Goal: Navigation & Orientation: Find specific page/section

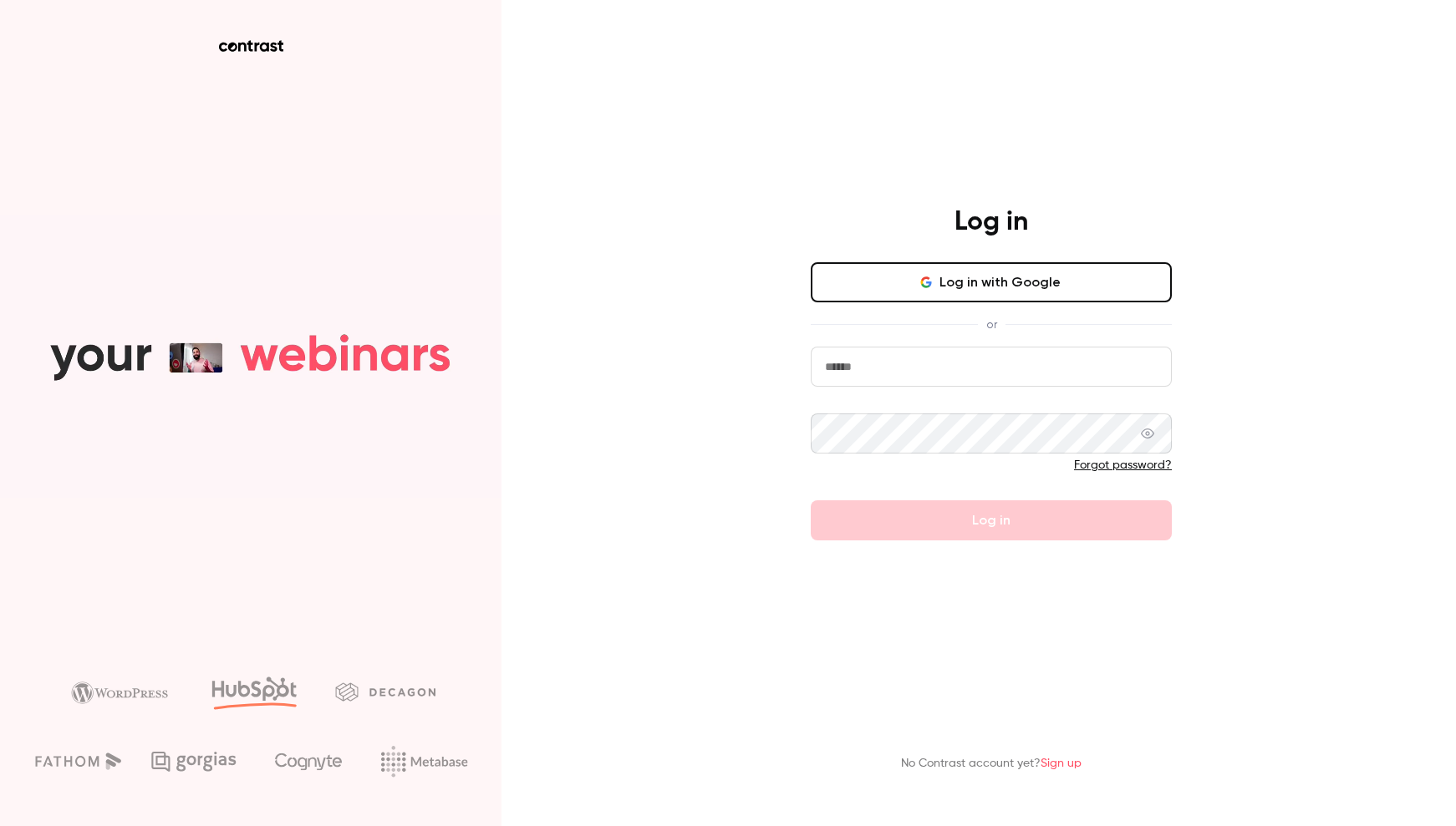
type input "*****"
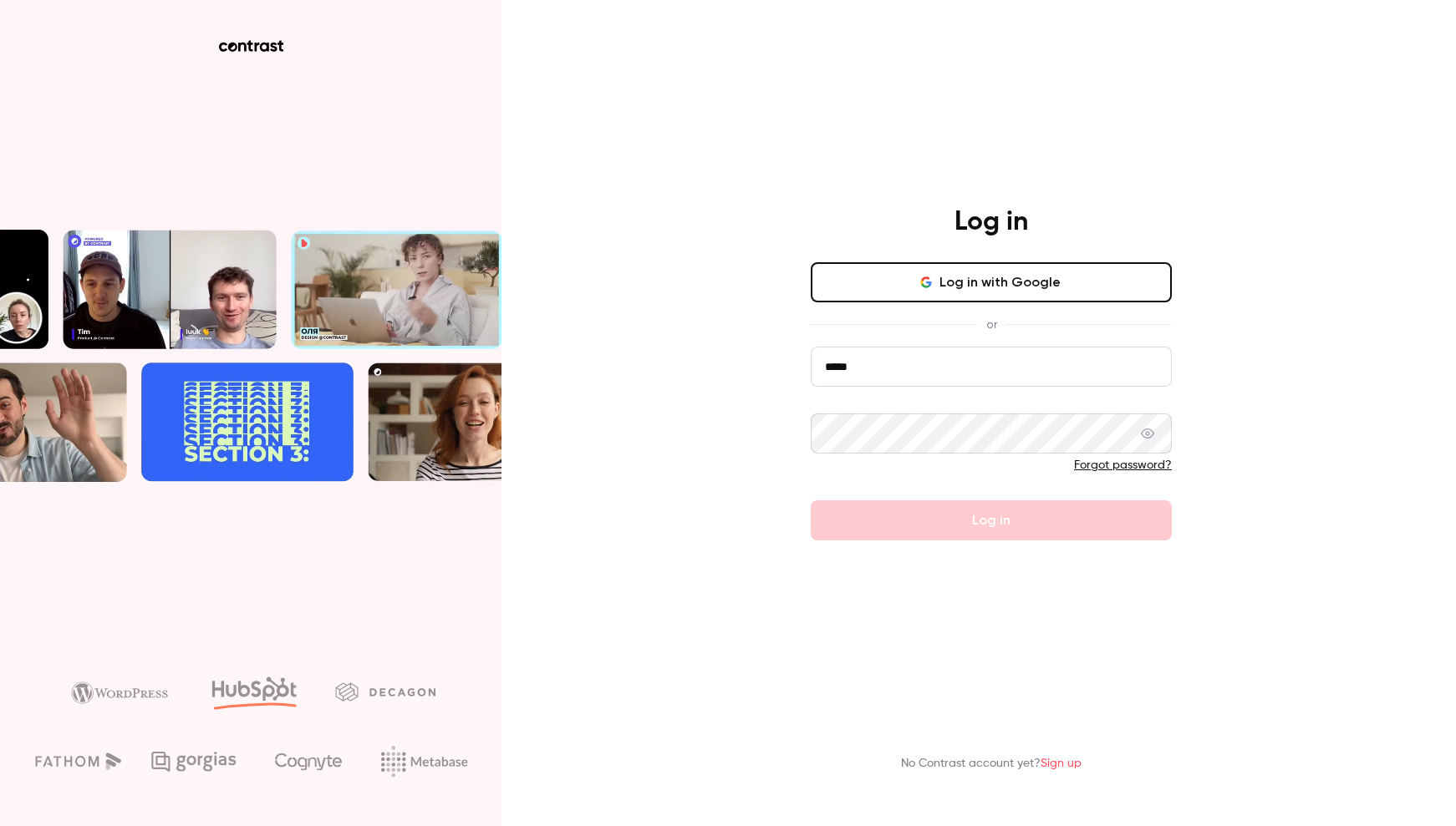
click at [1046, 291] on button "Log in with Google" at bounding box center [991, 282] width 361 height 40
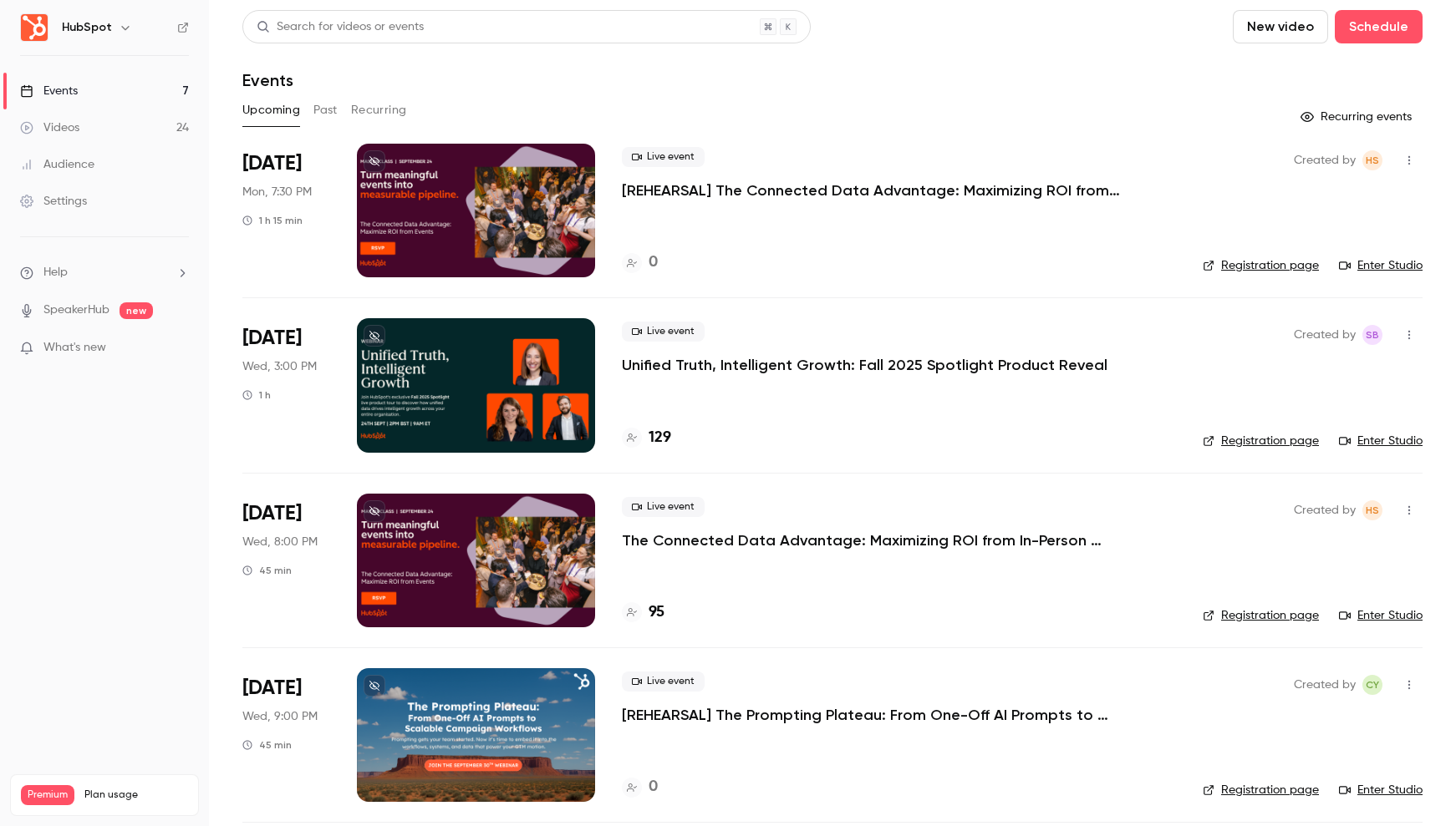
click at [119, 26] on icon "button" at bounding box center [126, 27] width 14 height 14
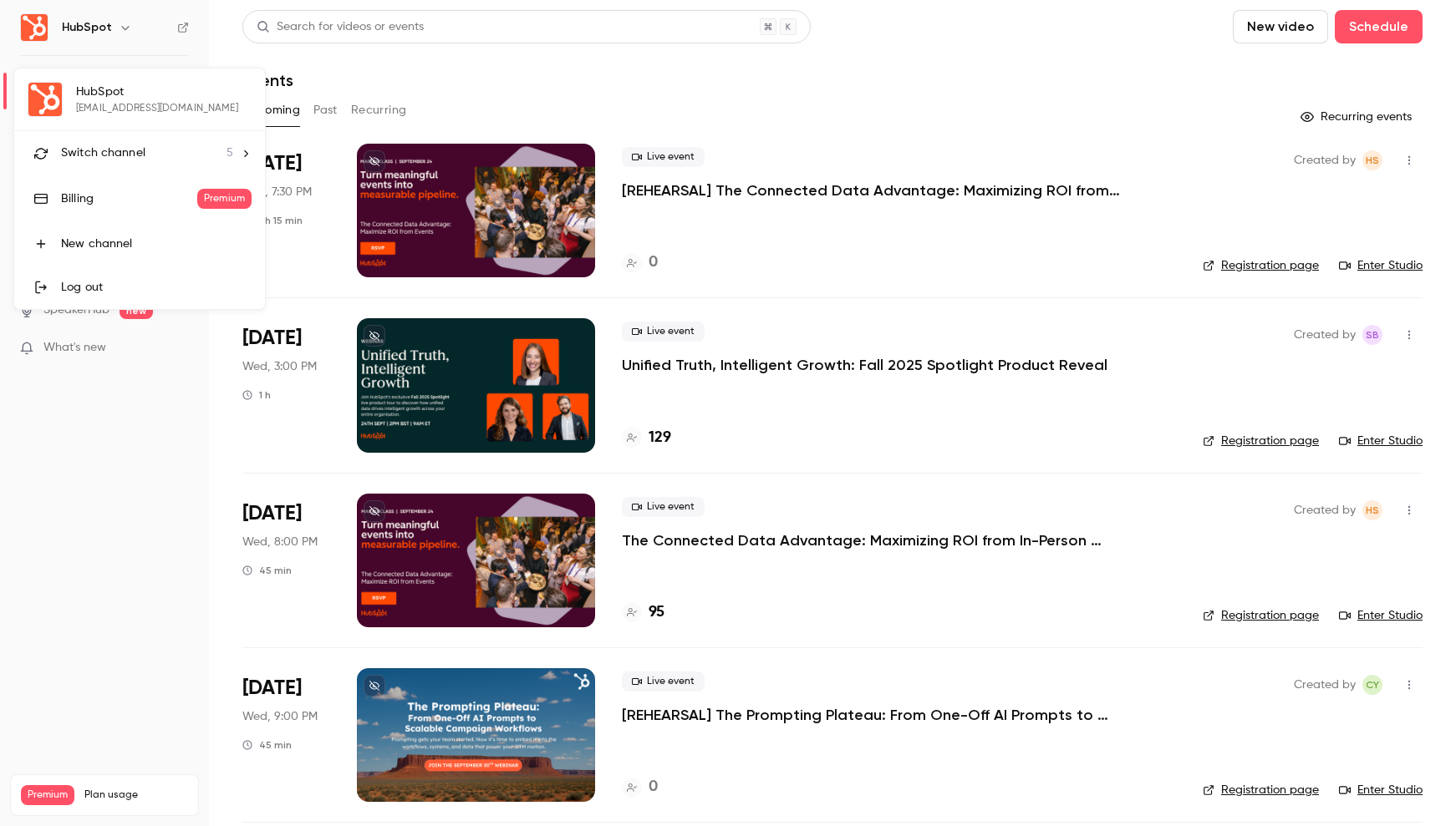
click at [42, 454] on div at bounding box center [728, 413] width 1456 height 826
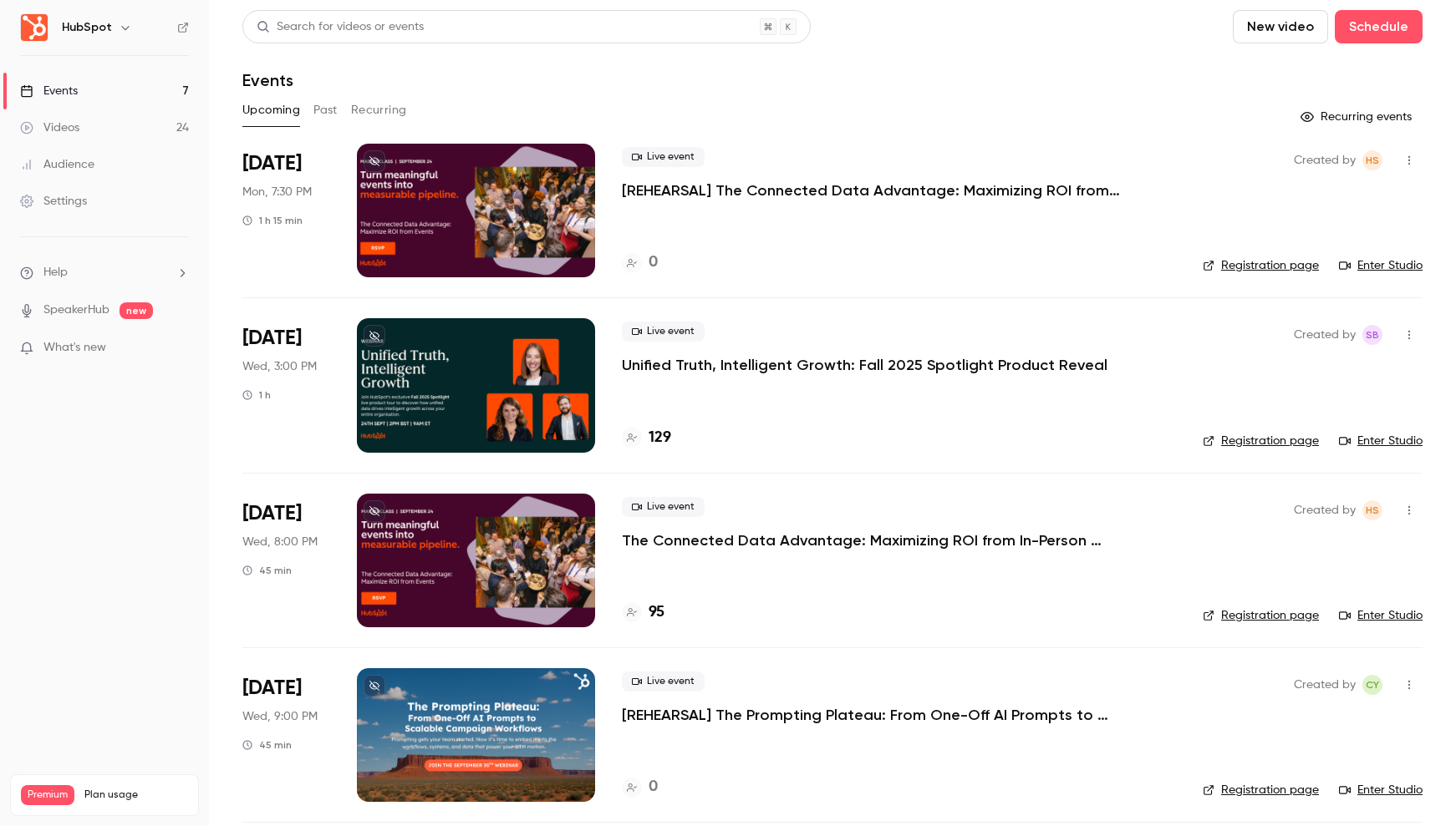
click at [122, 28] on icon "button" at bounding box center [126, 27] width 8 height 4
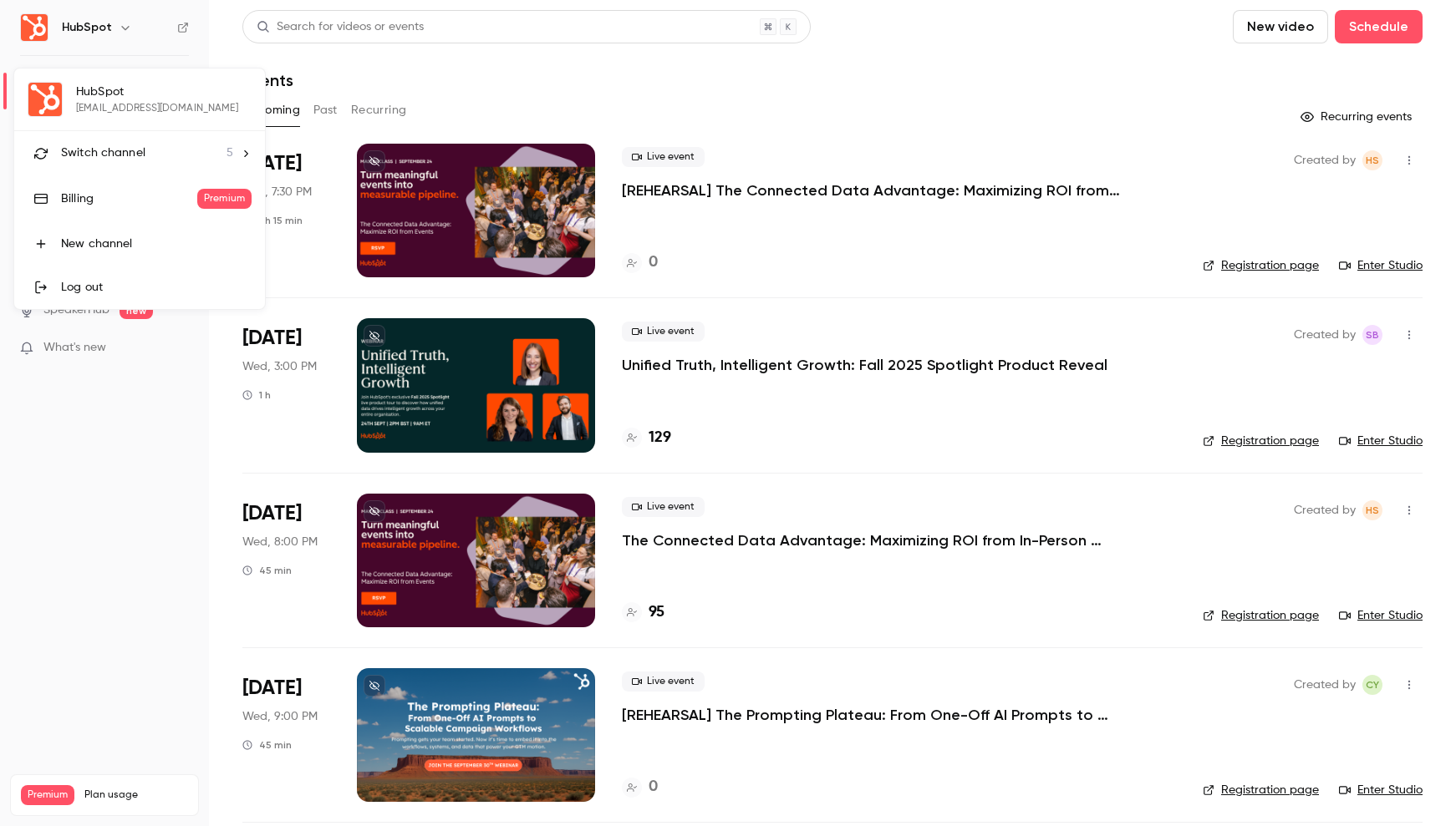
click at [122, 151] on span "Switch channel" at bounding box center [103, 153] width 84 height 18
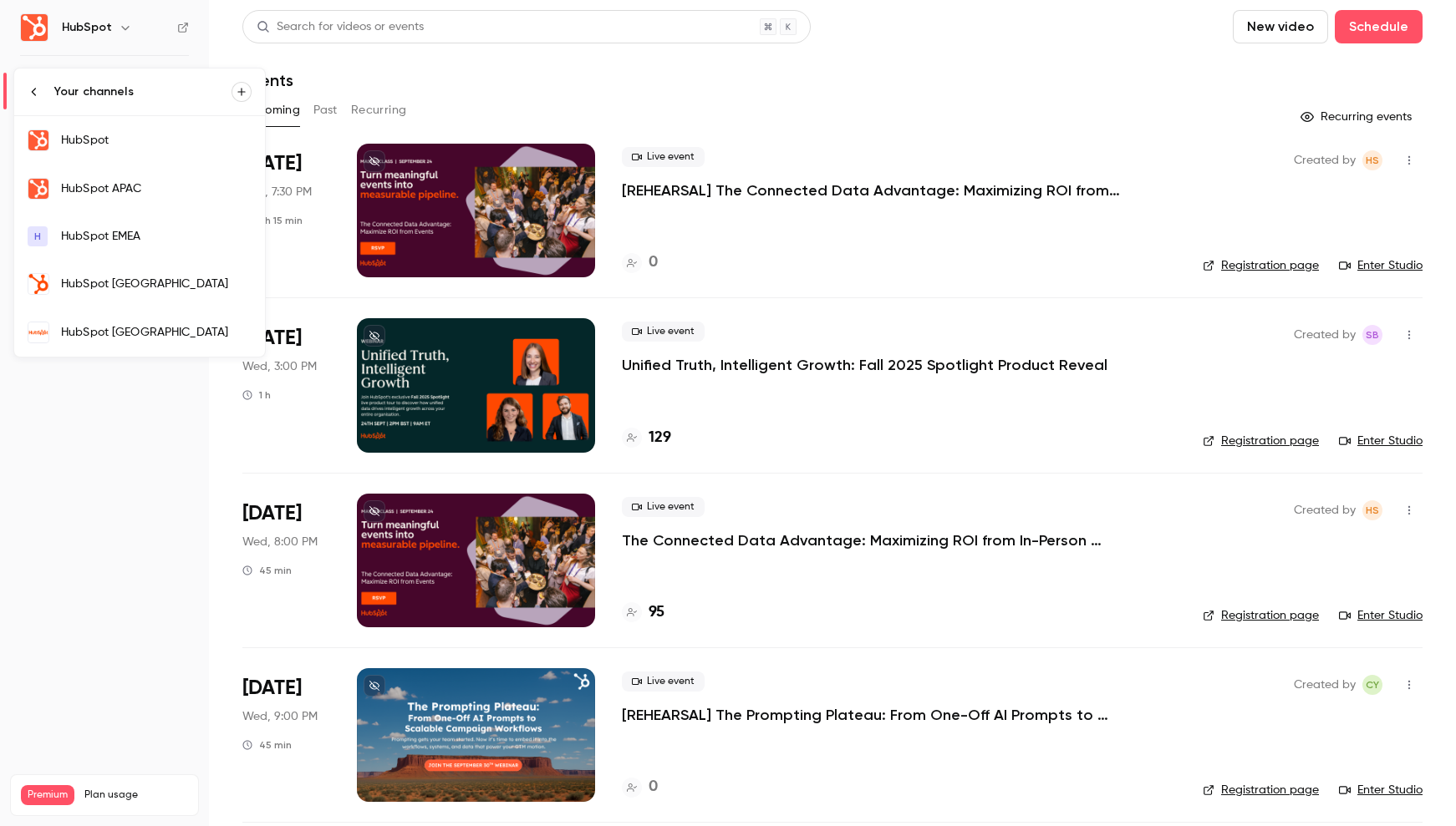
click at [132, 321] on link "HubSpot [GEOGRAPHIC_DATA]" at bounding box center [139, 332] width 251 height 48
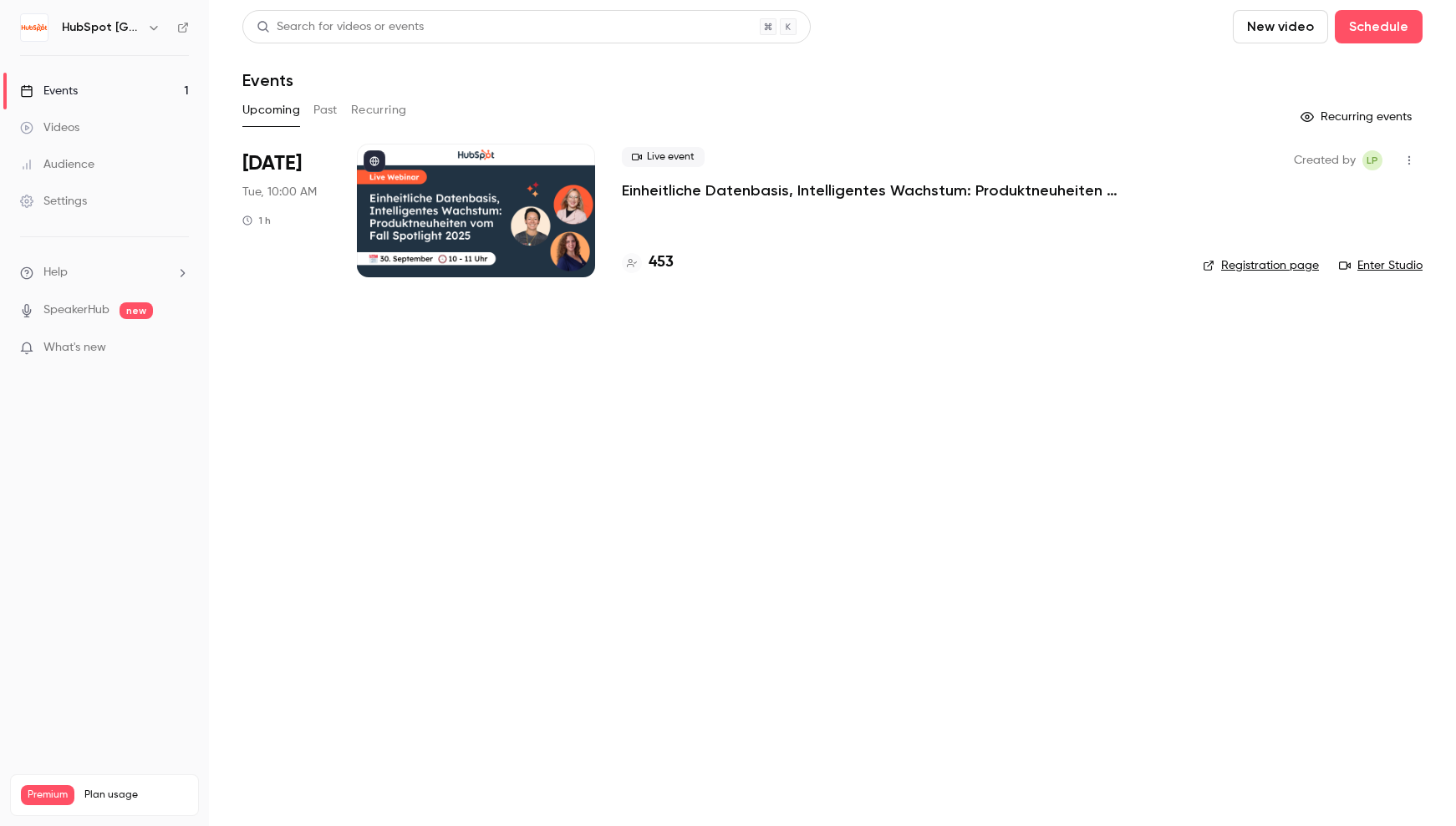
click at [1012, 193] on p "Einheitliche Datenbasis, Intelligentes Wachstum: Produktneuheiten vom Fall Spot…" at bounding box center [872, 190] width 501 height 20
